Goal: Download file/media

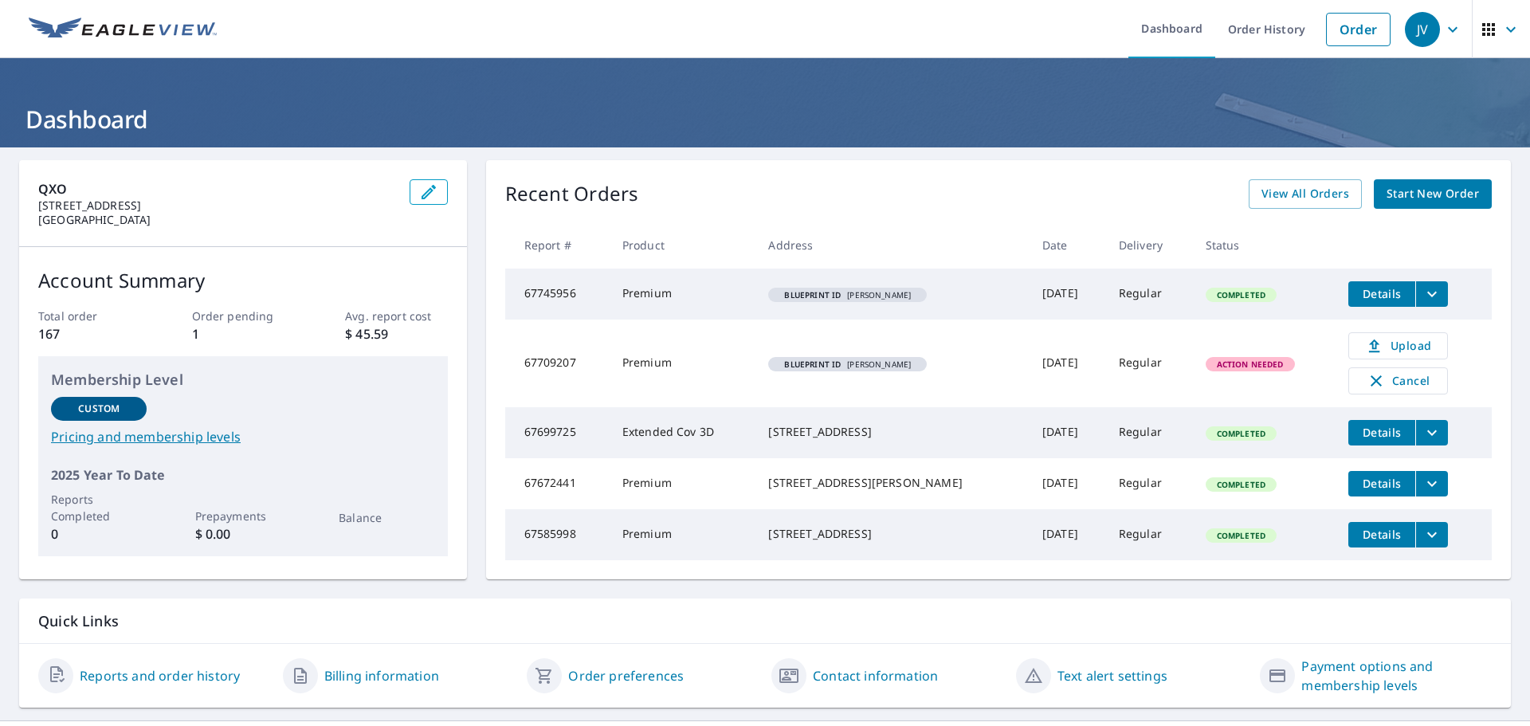
click at [1427, 296] on icon "filesDropdownBtn-67745956" at bounding box center [1432, 294] width 10 height 6
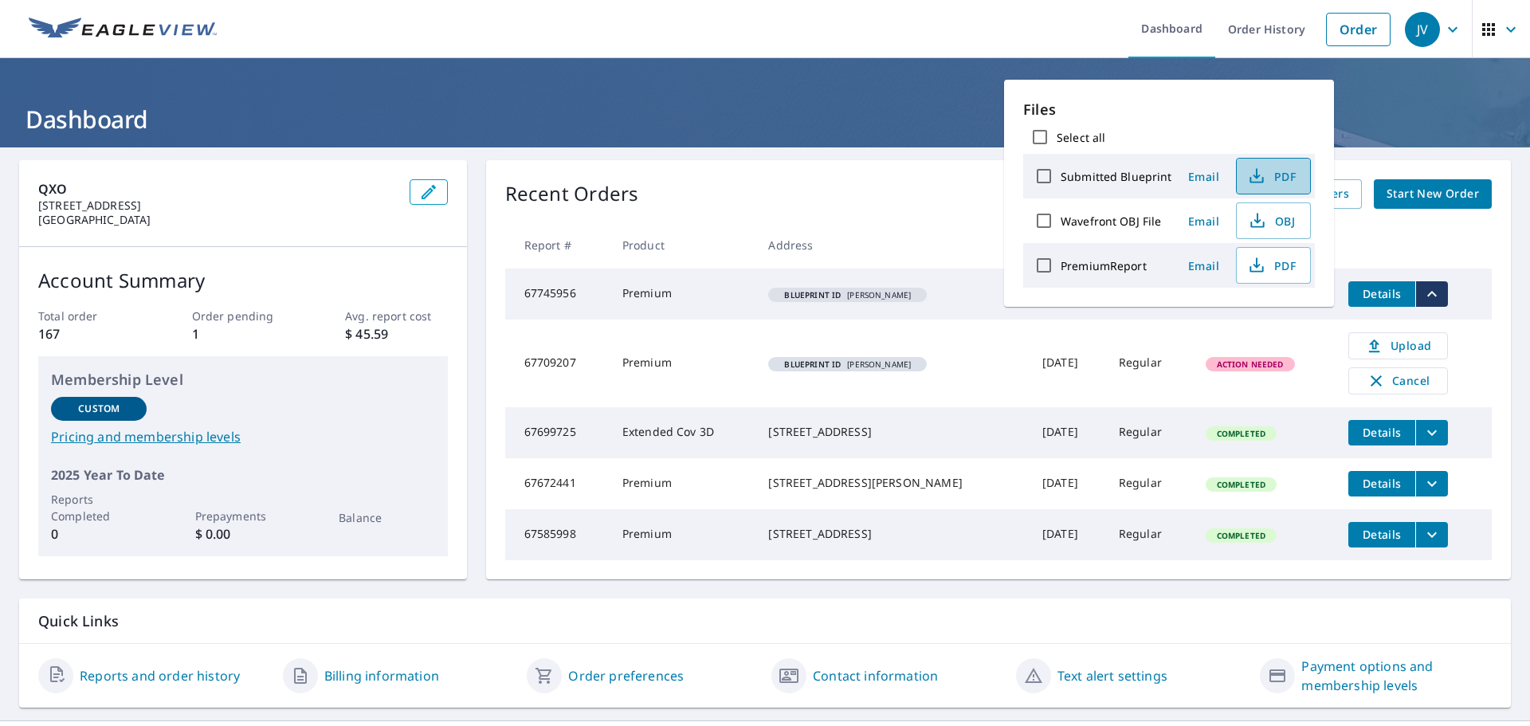
click at [1269, 175] on span "PDF" at bounding box center [1271, 176] width 51 height 19
click at [1269, 170] on span "PDF" at bounding box center [1271, 176] width 51 height 19
click at [1044, 179] on input "Submitted Blueprint" at bounding box center [1043, 175] width 33 height 33
checkbox input "true"
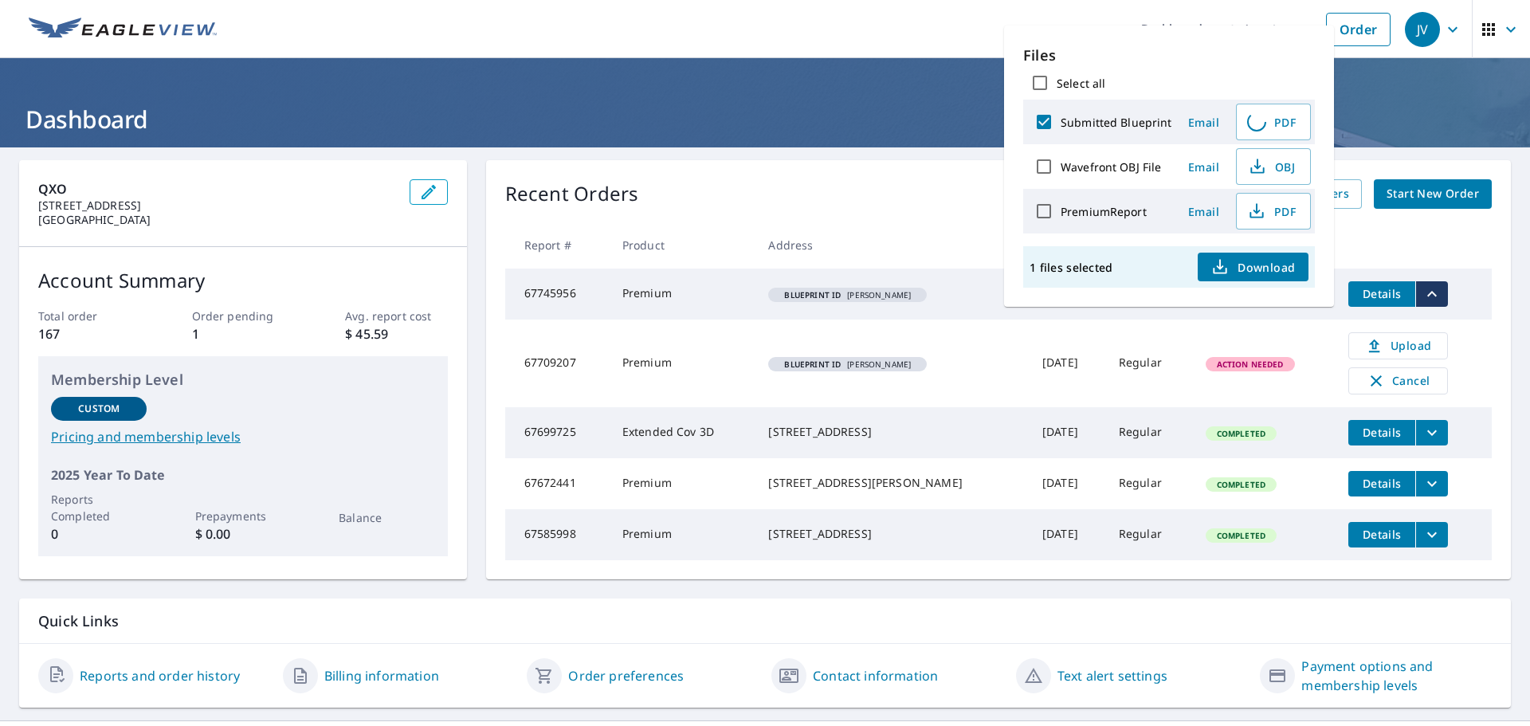
click at [1049, 213] on input "PremiumReport" at bounding box center [1043, 210] width 33 height 33
checkbox input "true"
click at [1041, 118] on input "Submitted Blueprint" at bounding box center [1043, 121] width 33 height 33
checkbox input "false"
click at [1260, 265] on span "Download" at bounding box center [1252, 266] width 84 height 19
